Goal: Task Accomplishment & Management: Use online tool/utility

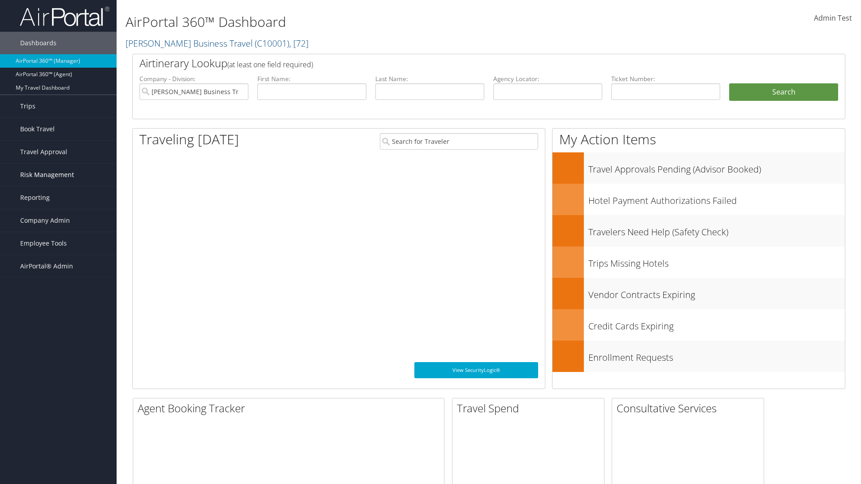
click at [58, 175] on span "Risk Management" at bounding box center [47, 175] width 54 height 22
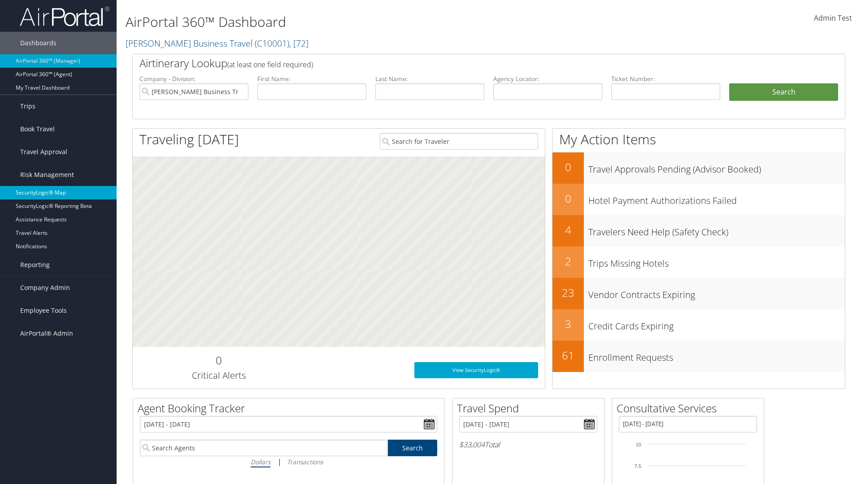
click at [58, 193] on link "SecurityLogic® Map" at bounding box center [58, 192] width 117 height 13
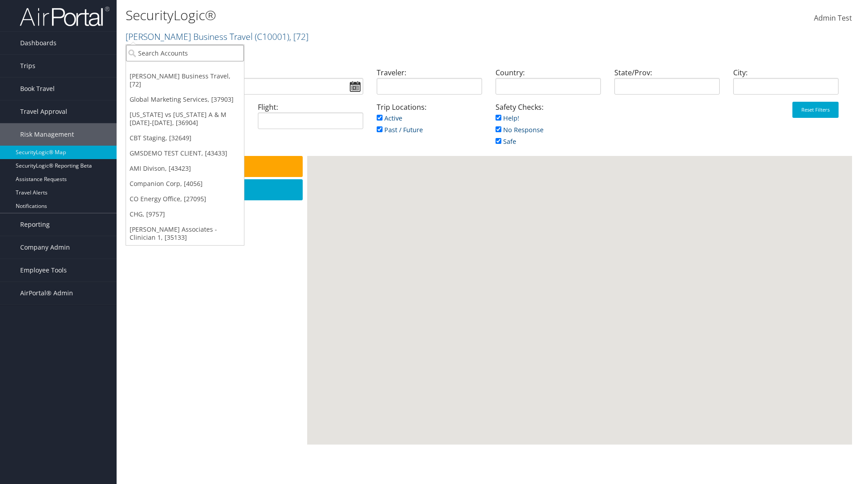
click at [185, 53] on input "search" at bounding box center [185, 53] width 118 height 17
type input "[PERSON_NAME] Business Travel"
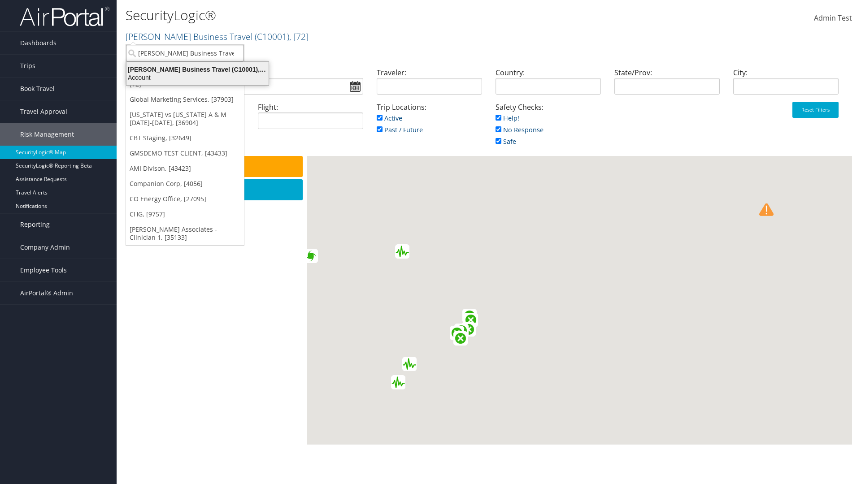
click at [197, 78] on div "Account" at bounding box center [197, 78] width 153 height 8
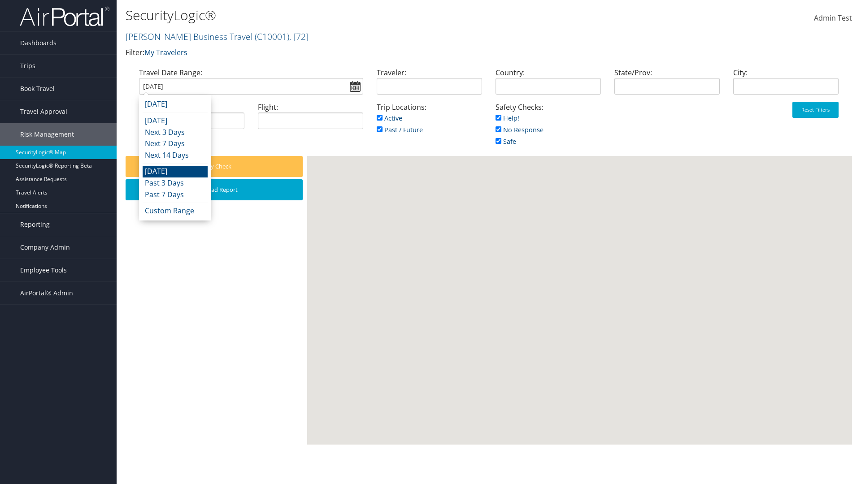
click at [251, 86] on input "[DATE]" at bounding box center [251, 86] width 224 height 17
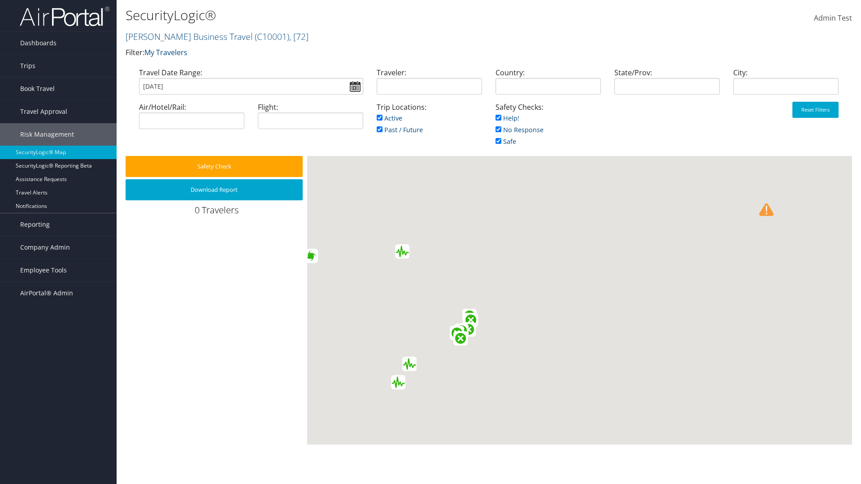
click at [251, 86] on input "[DATE]" at bounding box center [251, 86] width 224 height 17
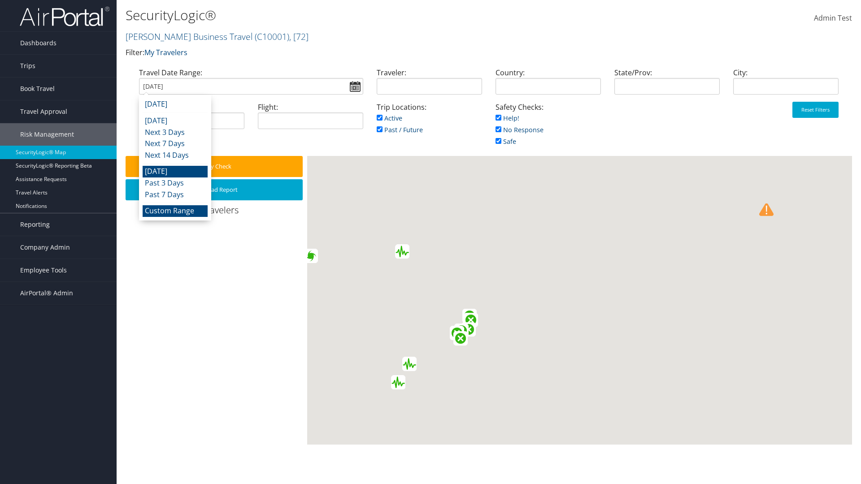
click at [175, 211] on li "Custom Range" at bounding box center [175, 211] width 65 height 12
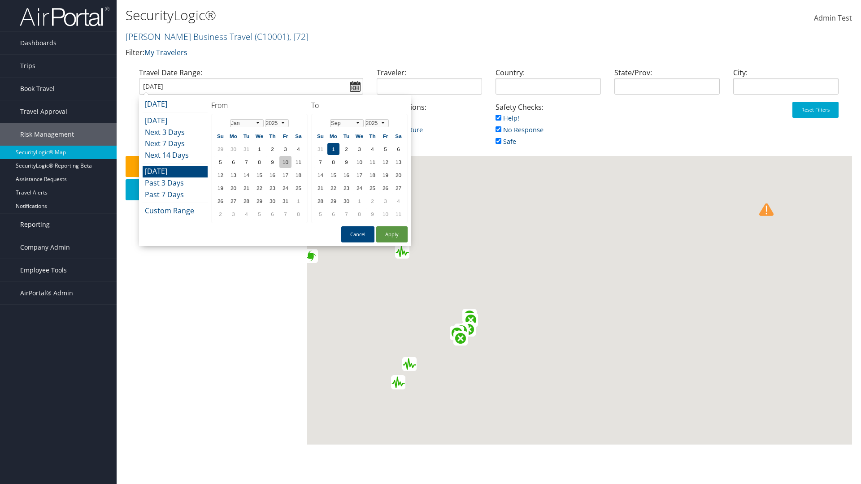
click at [285, 162] on td "10" at bounding box center [285, 162] width 12 height 12
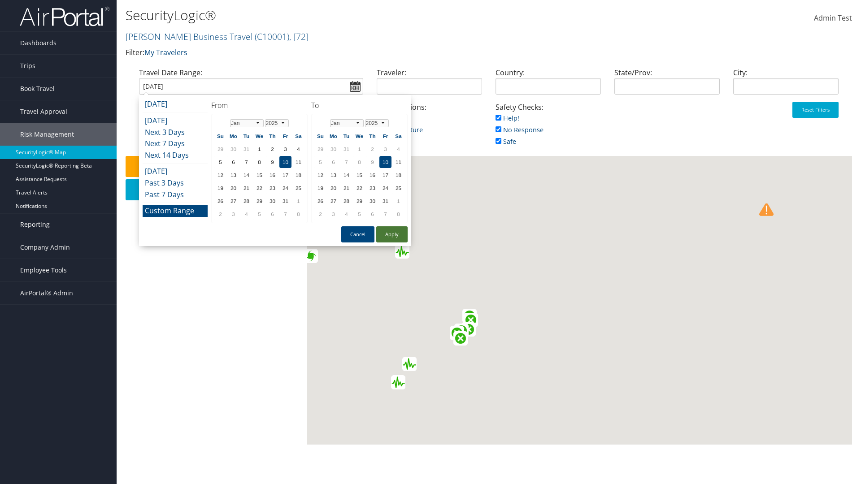
click at [392, 235] on button "Apply" at bounding box center [391, 234] width 31 height 16
type input "01/10/2025"
